Goal: Check status: Check status

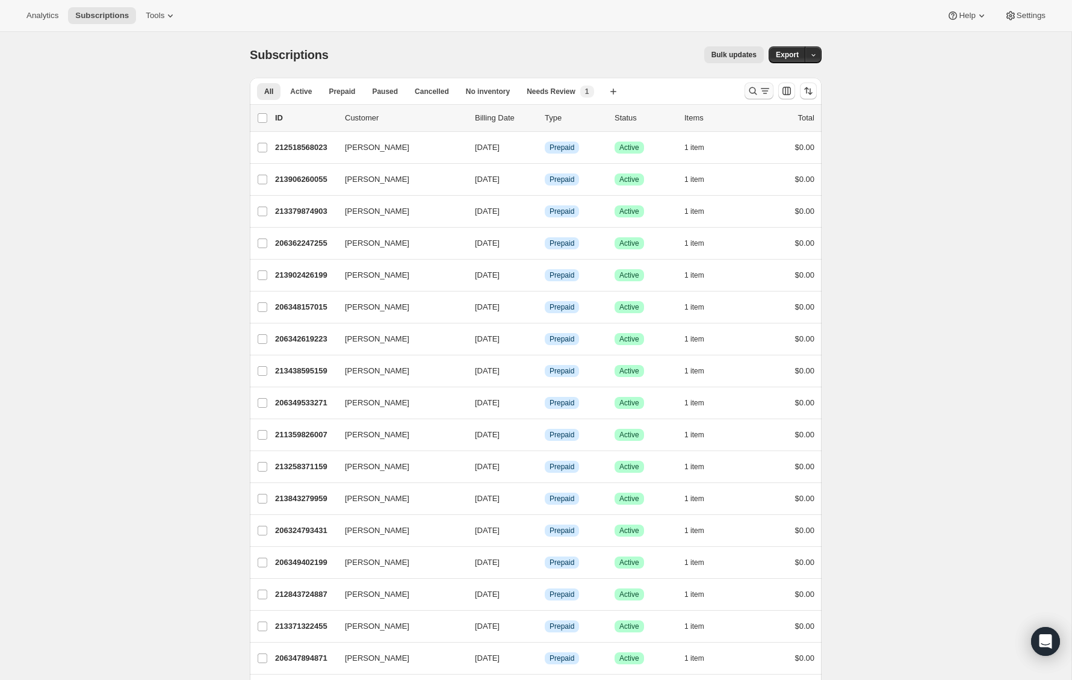
click at [748, 93] on icon "Search and filter results" at bounding box center [753, 91] width 12 height 12
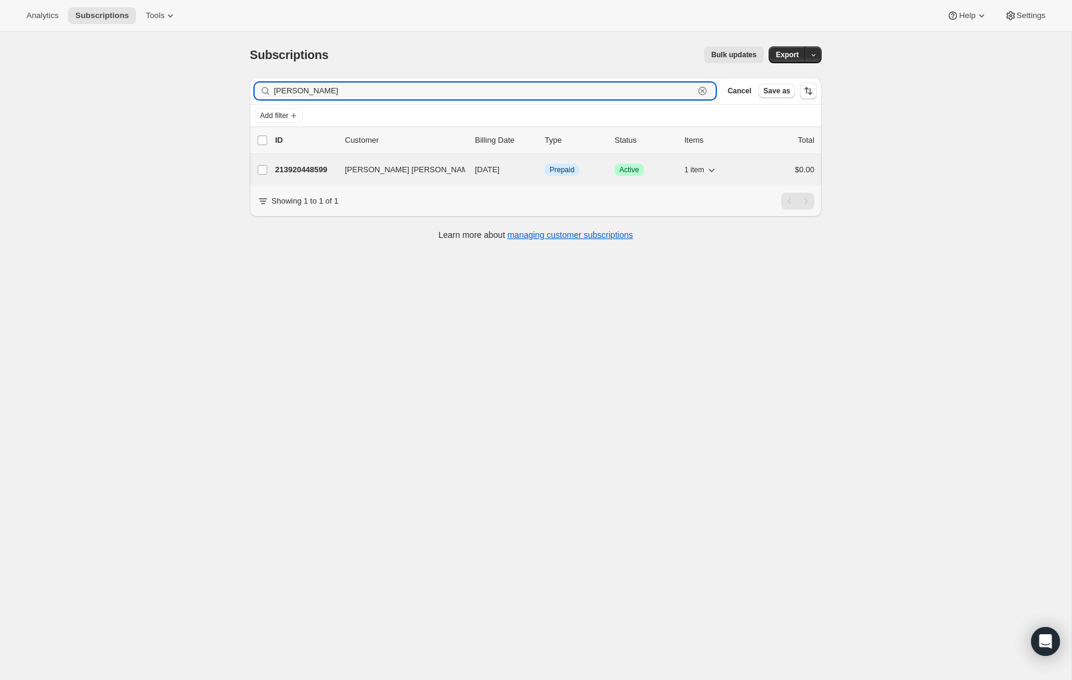
type input "laura st"
click at [314, 169] on p "213920448599" at bounding box center [305, 170] width 60 height 12
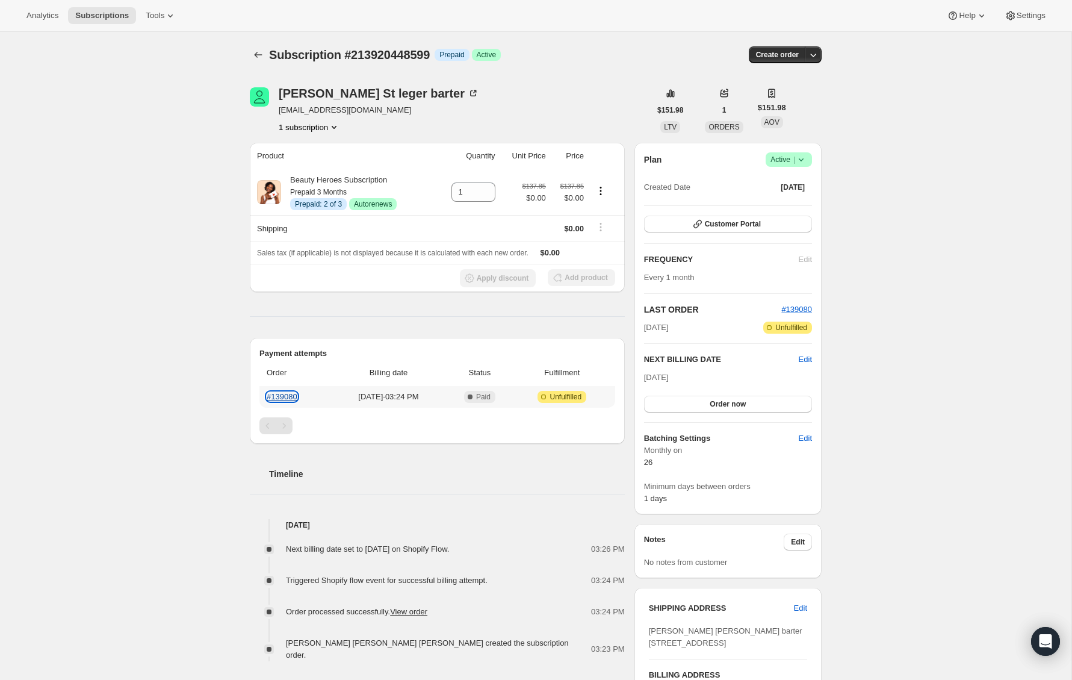
click at [276, 393] on link "#139080" at bounding box center [282, 396] width 31 height 9
